Goal: Task Accomplishment & Management: Manage account settings

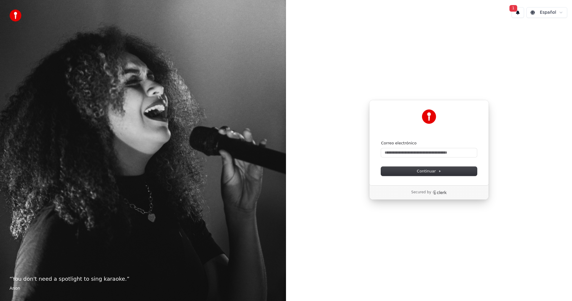
click at [518, 12] on button "1" at bounding box center [518, 12] width 13 height 11
click at [546, 33] on button "Actualizar" at bounding box center [556, 31] width 31 height 11
